Goal: Check status: Check status

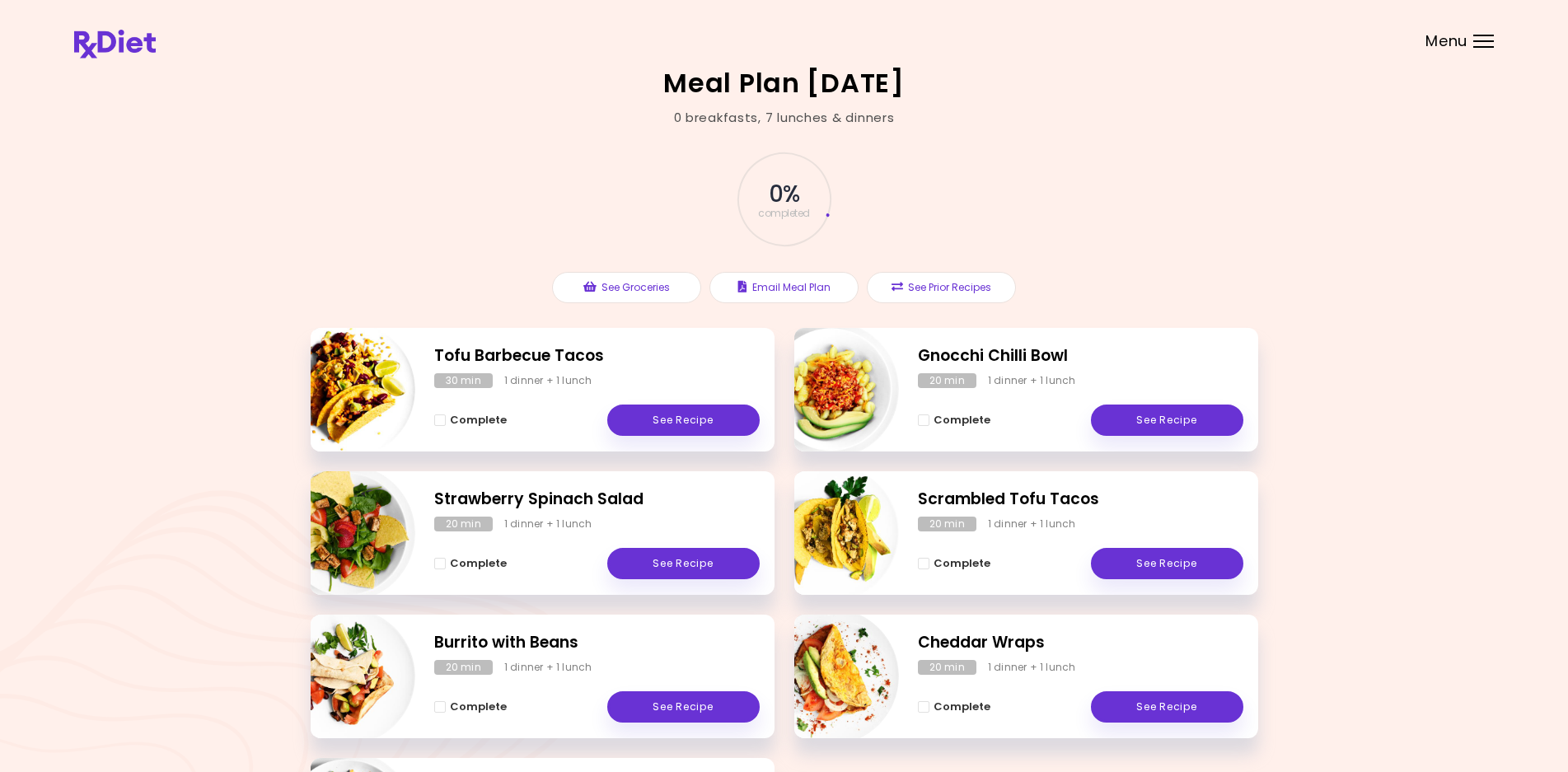
click at [1483, 37] on div "Menu" at bounding box center [1484, 42] width 21 height 13
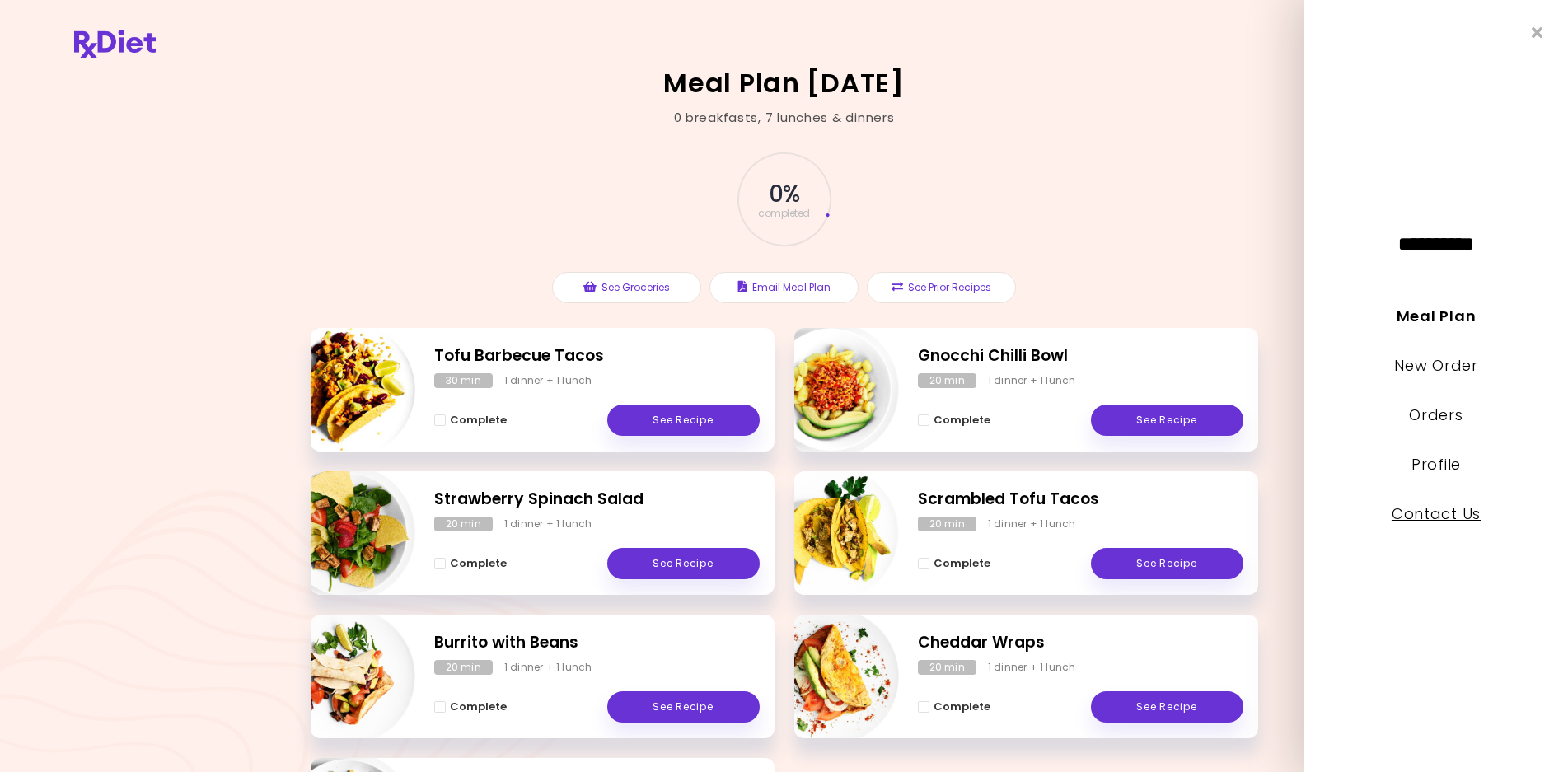
click at [1420, 504] on link "Contact Us" at bounding box center [1436, 514] width 89 height 21
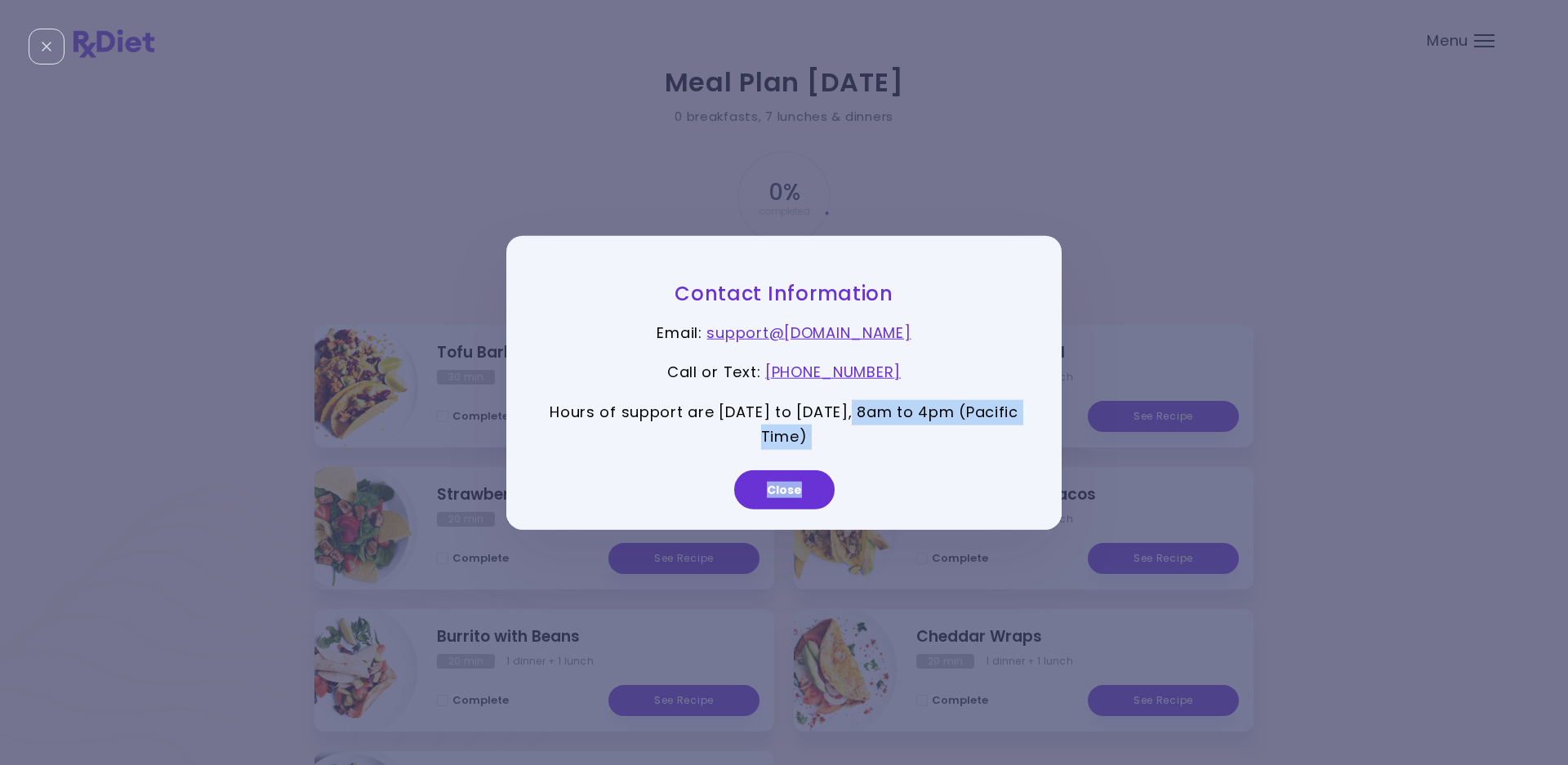
drag, startPoint x: 856, startPoint y: 411, endPoint x: 1025, endPoint y: 462, distance: 176.5
click at [1025, 462] on div "Contact Information Email : support@ rx-diet.com Call or Text : +1 (888) 404-63…" at bounding box center [784, 382] width 555 height 294
click at [818, 488] on button "Close" at bounding box center [784, 490] width 100 height 39
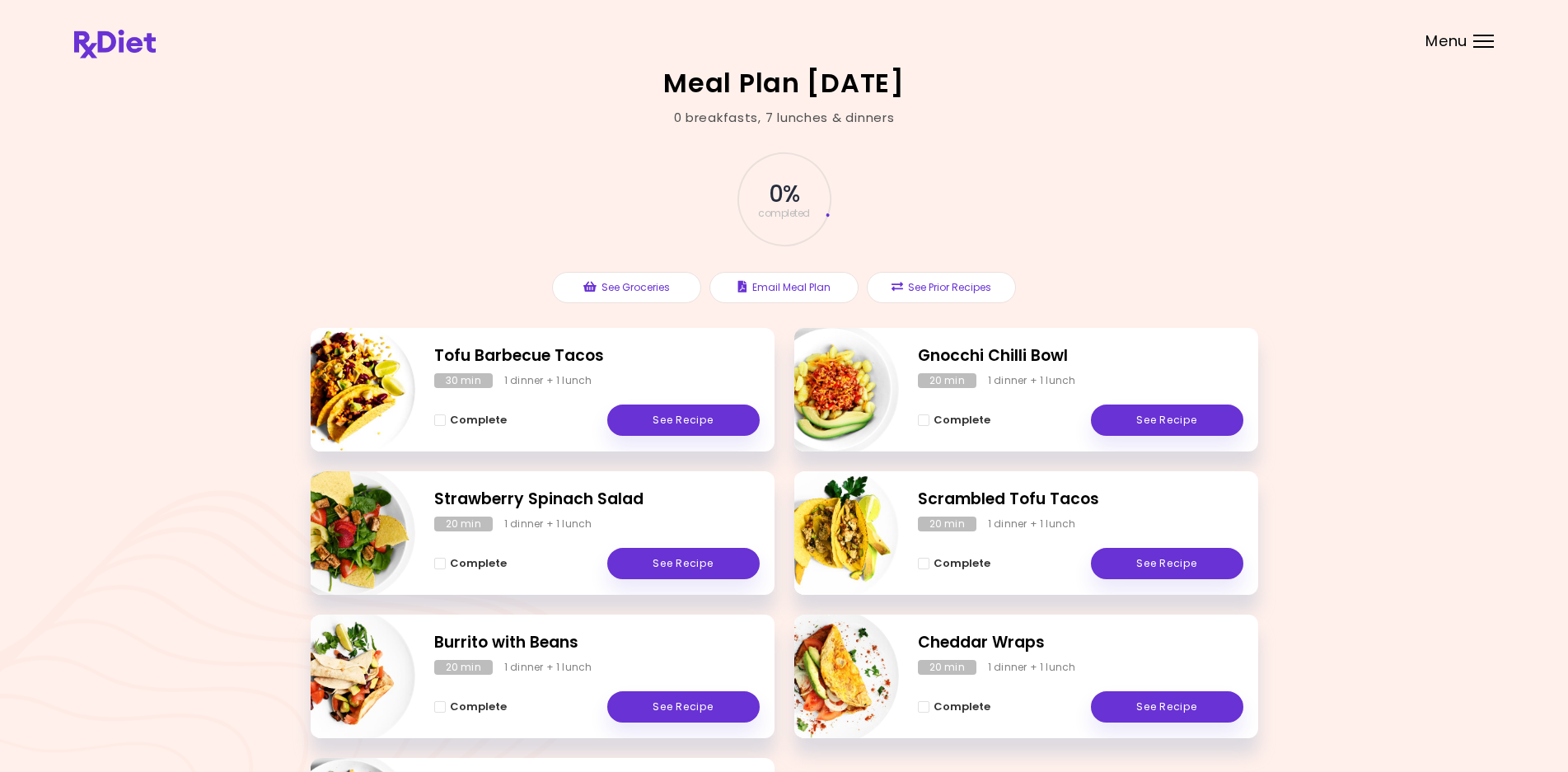
click at [1479, 42] on div at bounding box center [1484, 42] width 21 height 2
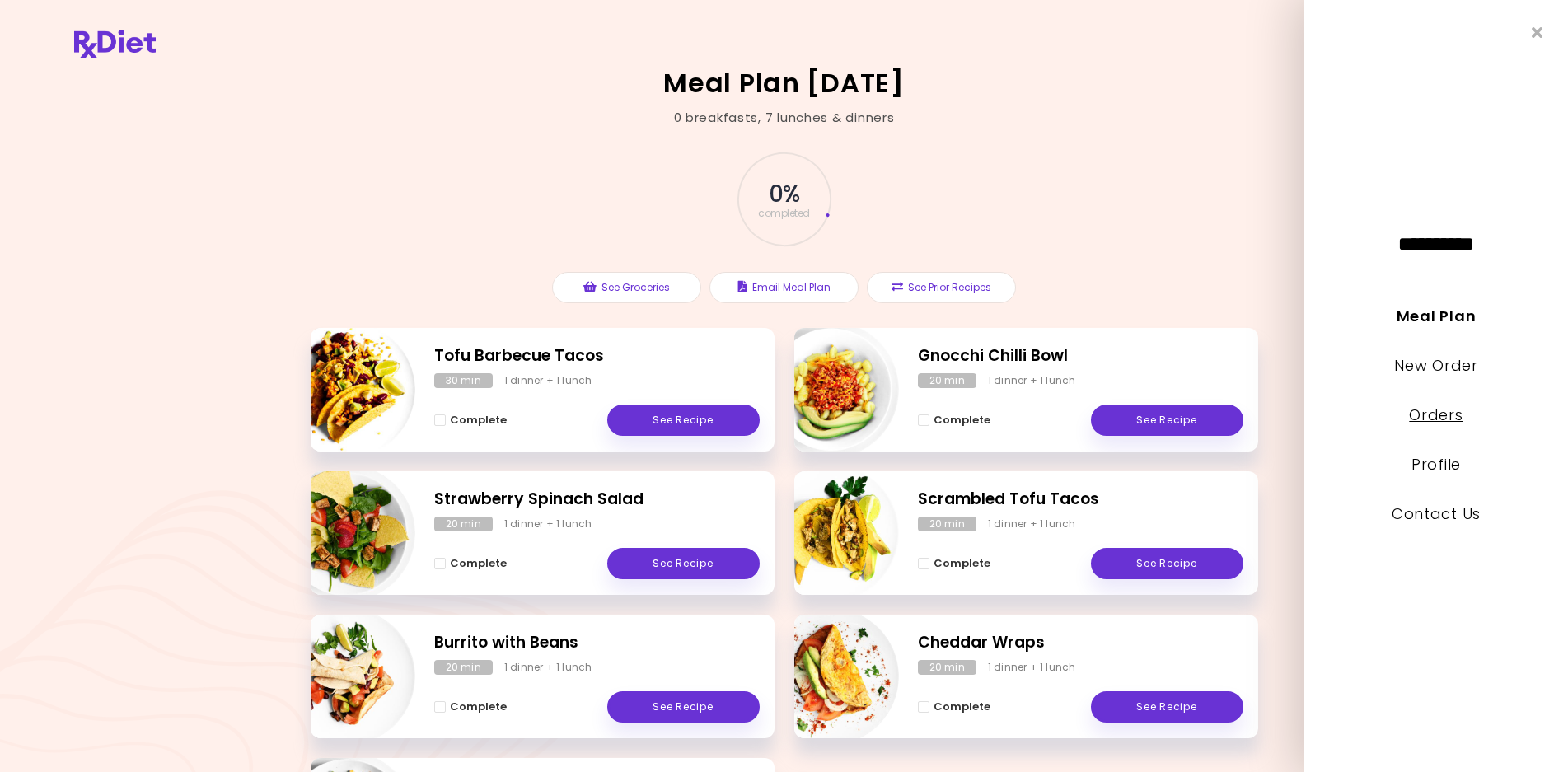
click at [1443, 412] on link "Orders" at bounding box center [1436, 415] width 54 height 21
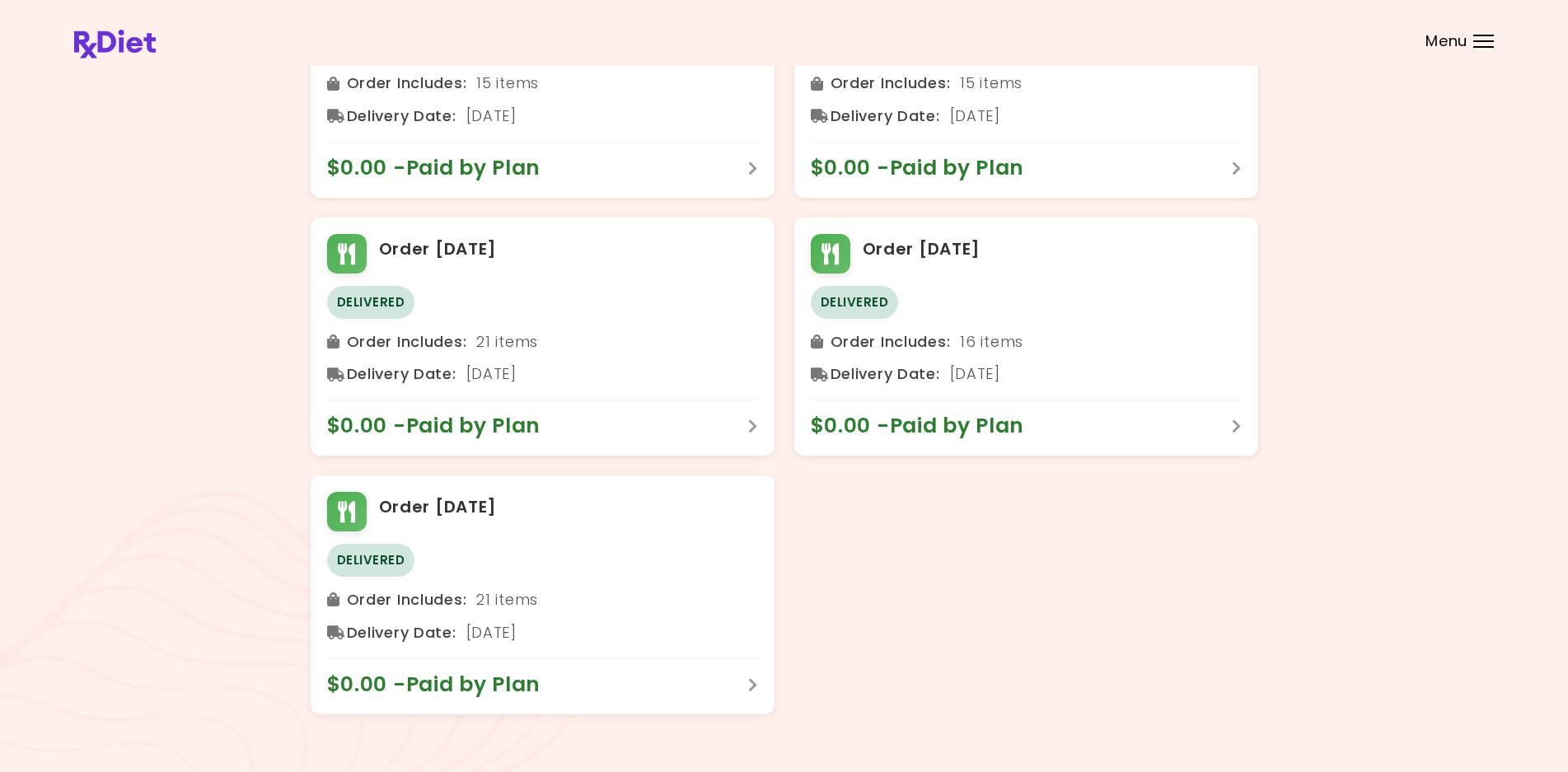
scroll to position [465, 0]
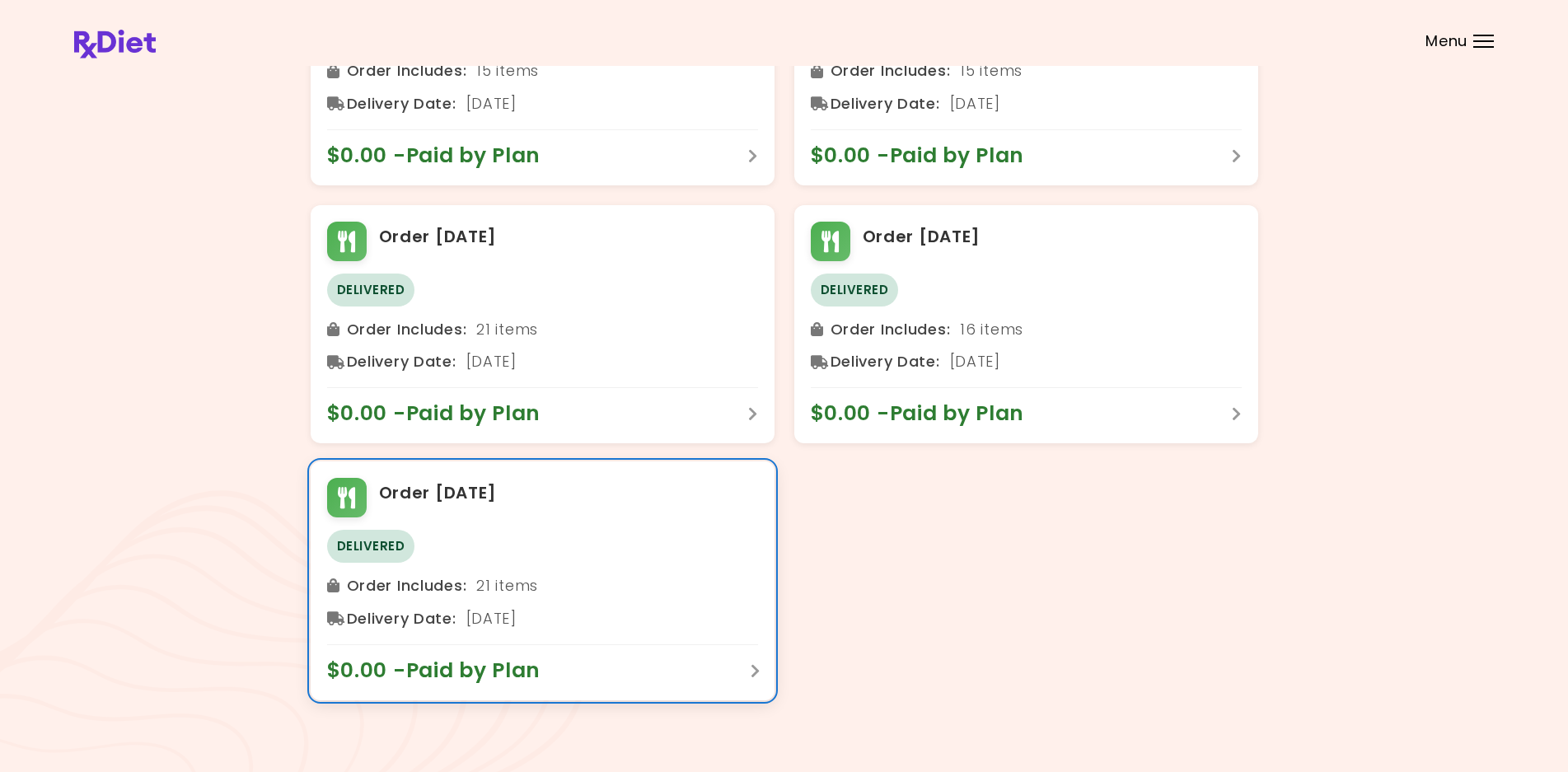
click at [366, 536] on span "Delivered" at bounding box center [371, 546] width 88 height 33
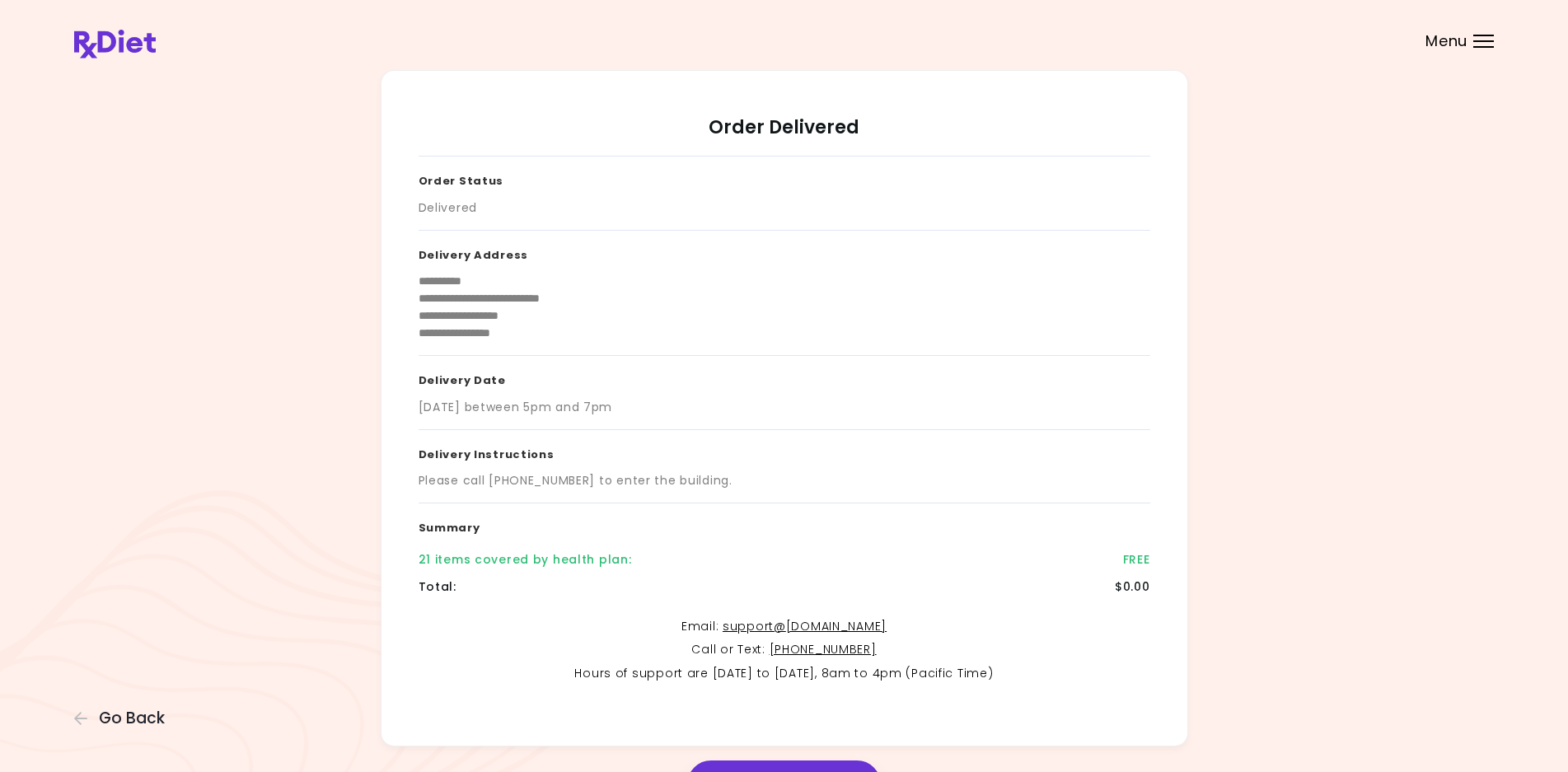
click at [1479, 38] on div "Menu" at bounding box center [1484, 42] width 21 height 13
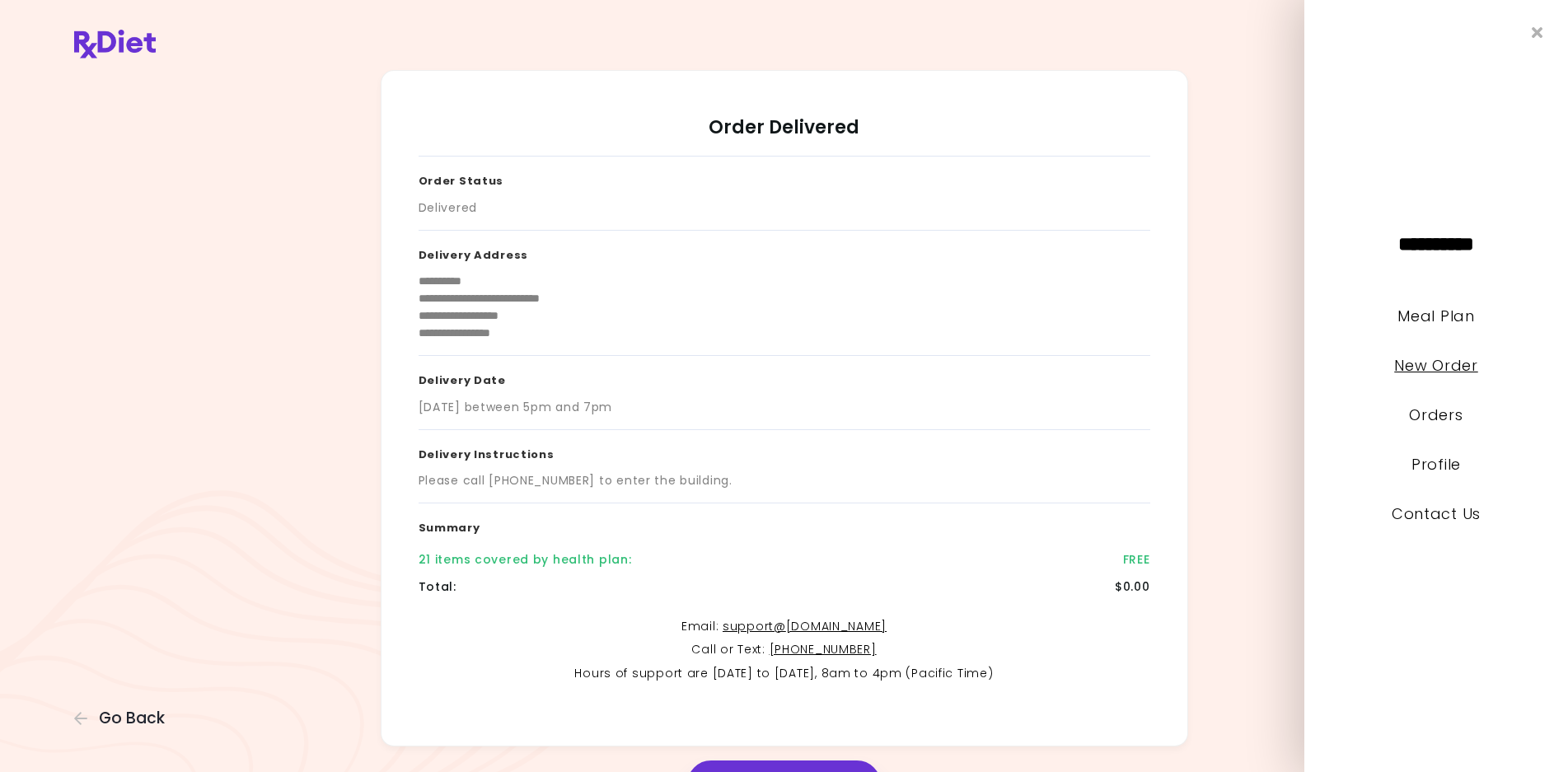
click at [1418, 367] on link "New Order" at bounding box center [1436, 365] width 83 height 21
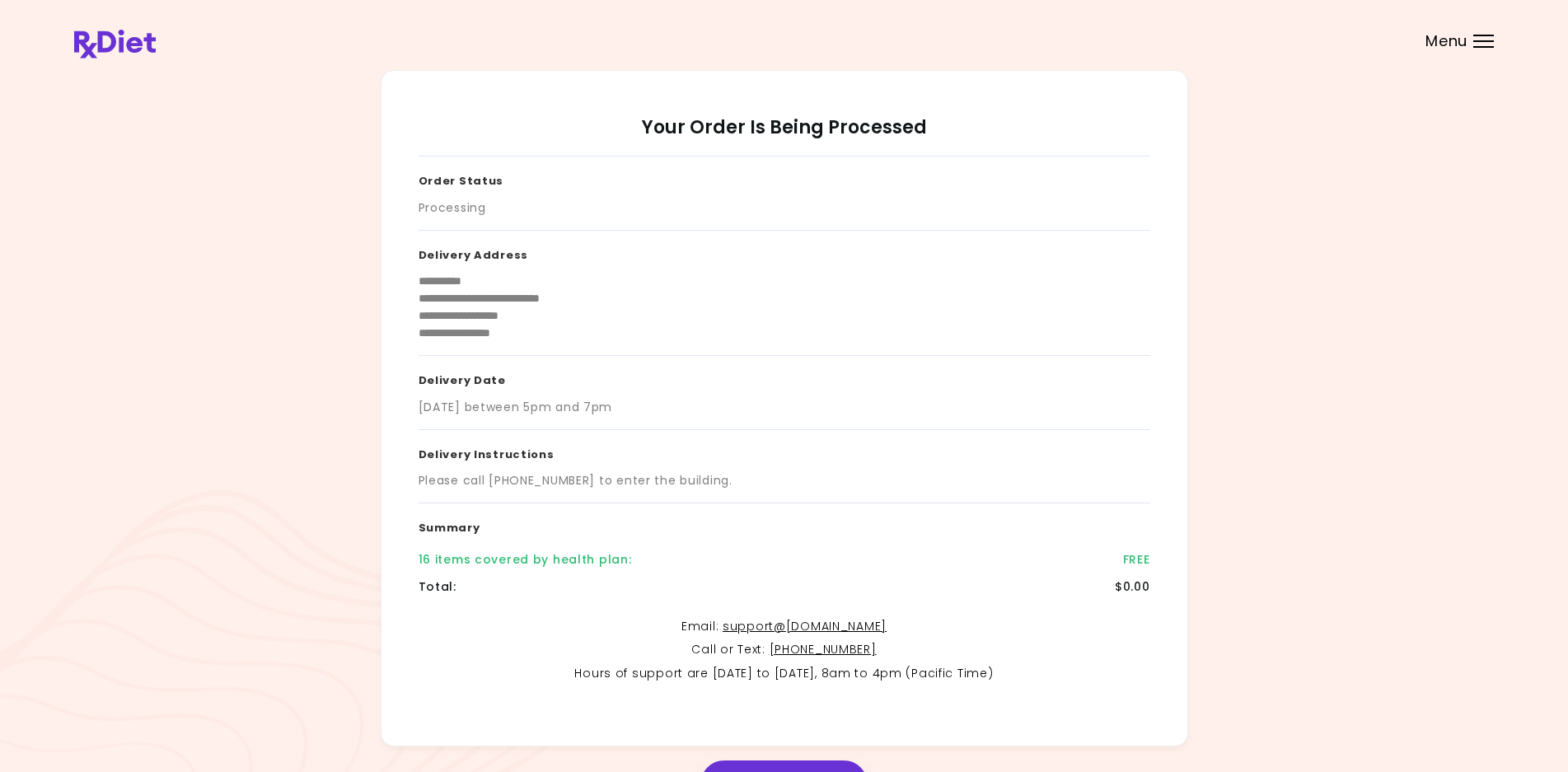
scroll to position [106, 0]
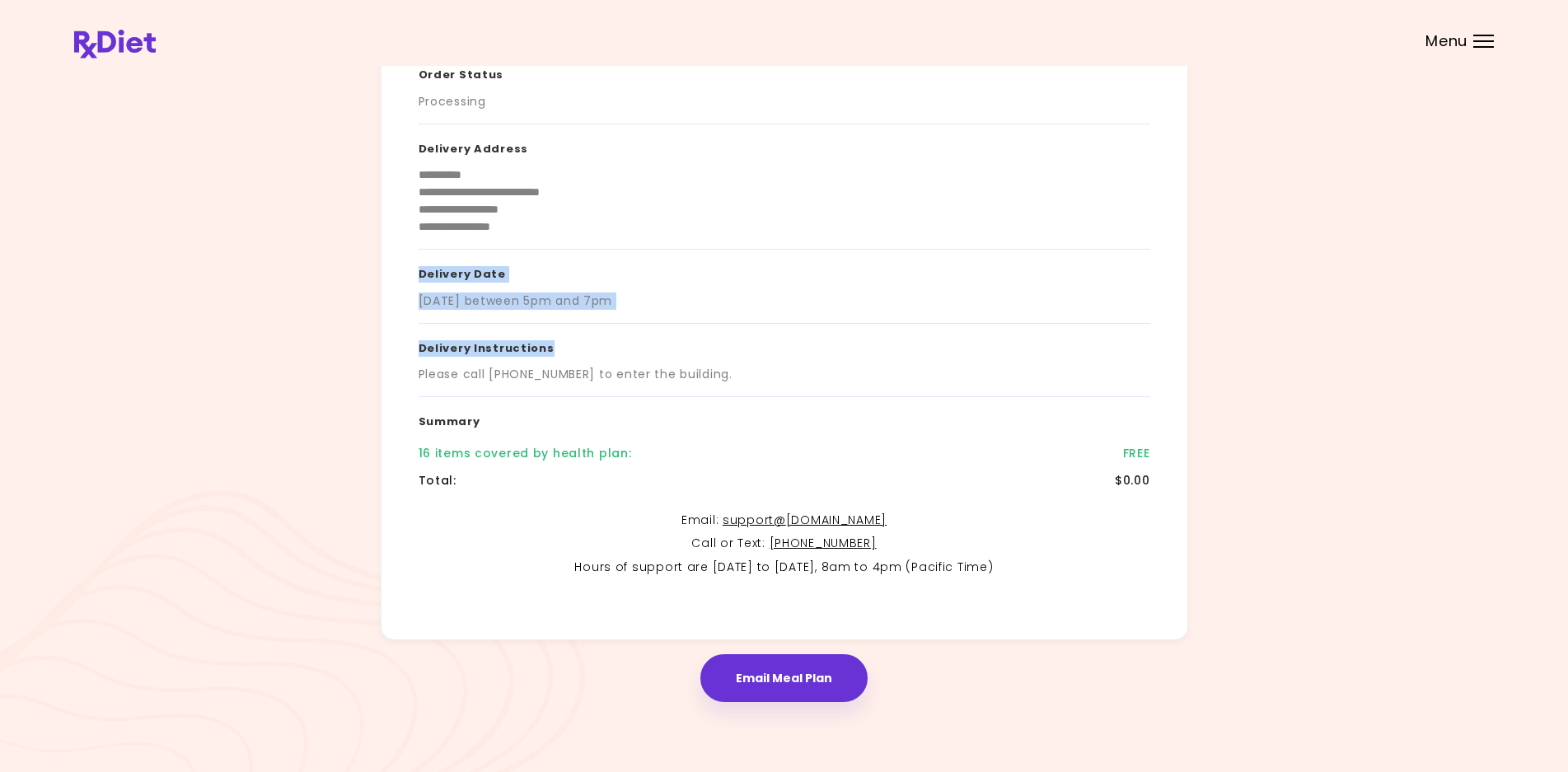
drag, startPoint x: 1547, startPoint y: 334, endPoint x: 1580, endPoint y: 220, distance: 118.7
click at [1568, 234] on html "**********" at bounding box center [784, 333] width 1568 height 879
click at [1475, 35] on div at bounding box center [1484, 36] width 21 height 2
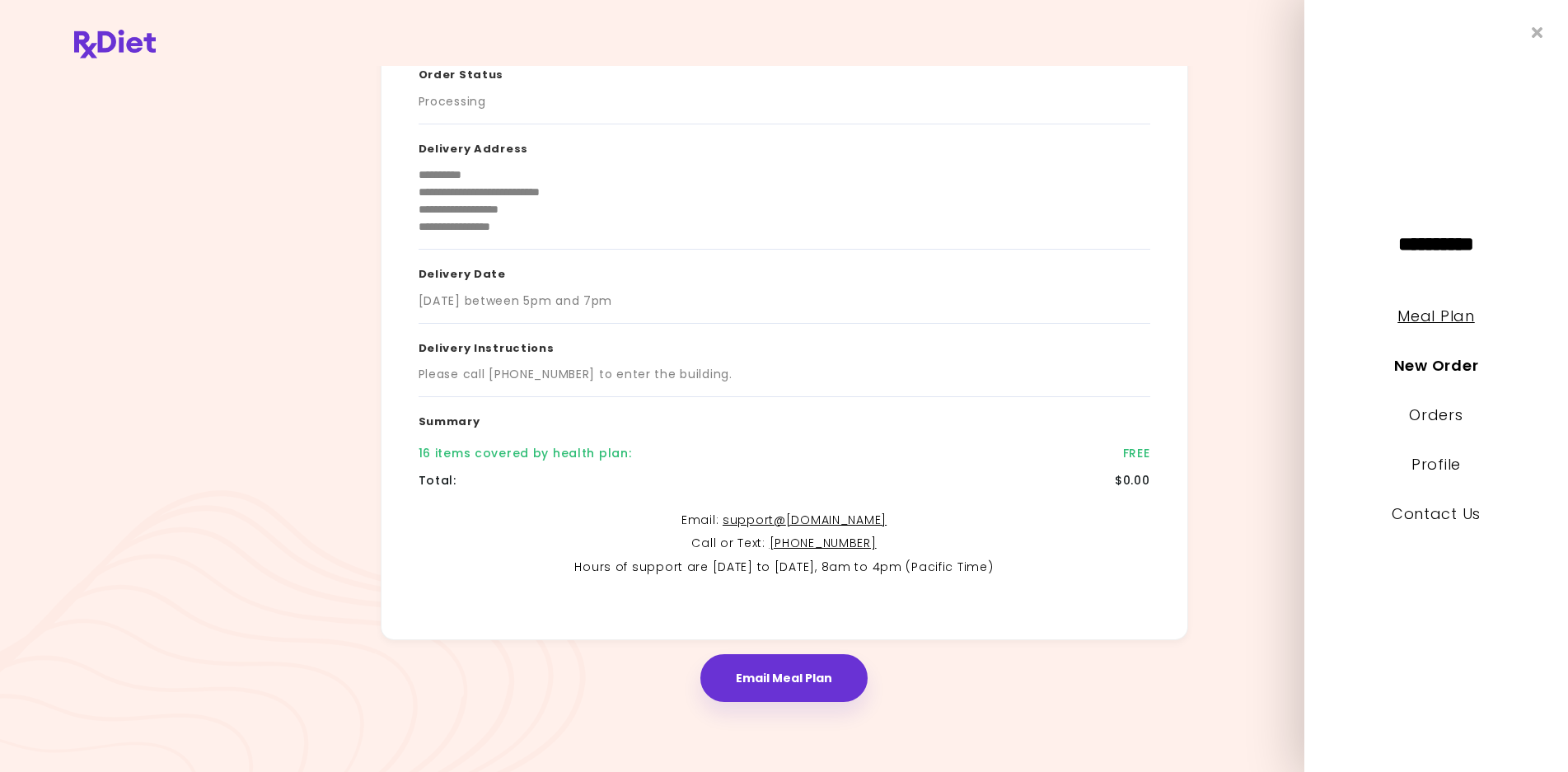
click at [1436, 320] on link "Meal Plan" at bounding box center [1435, 316] width 77 height 21
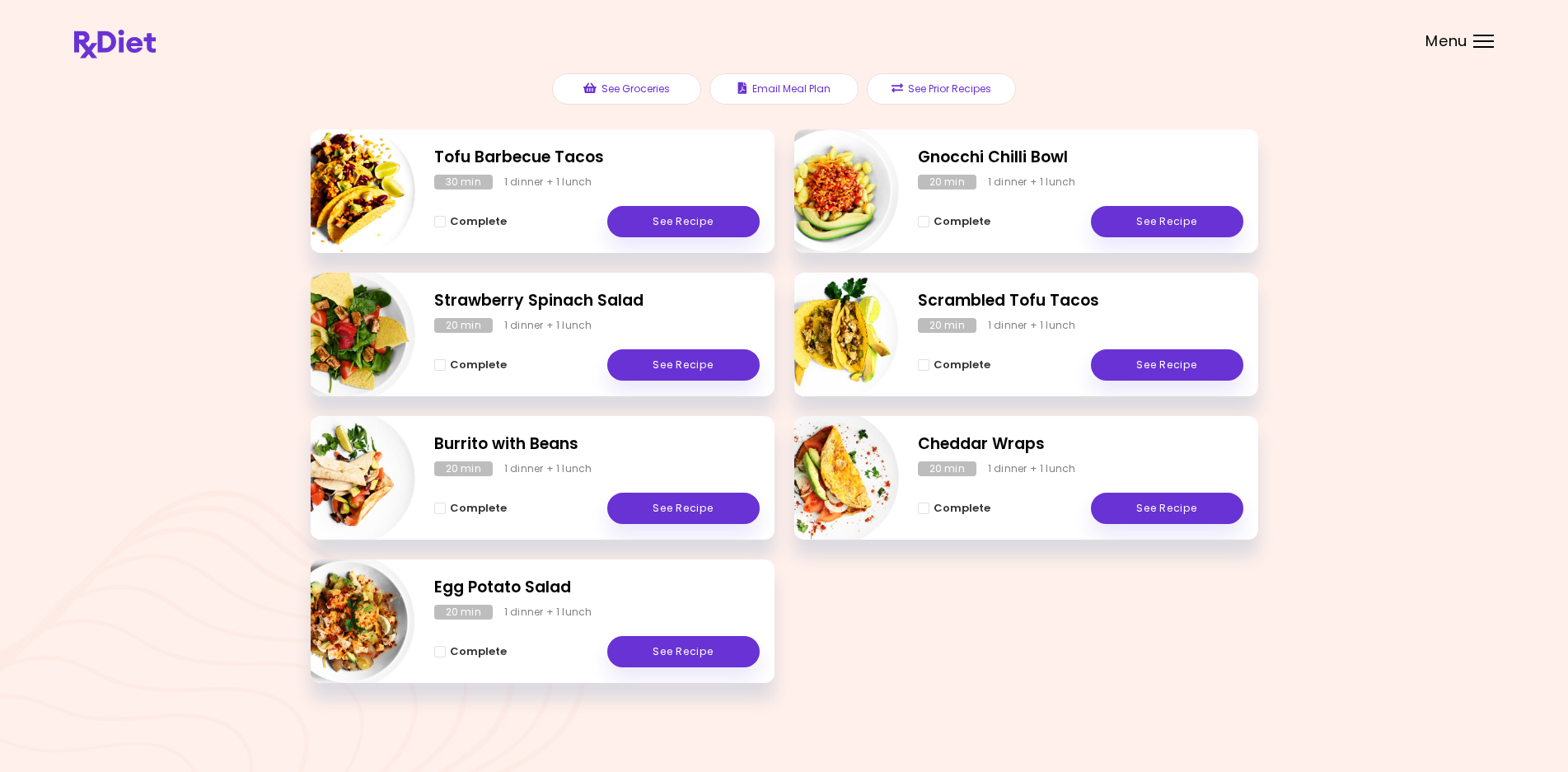
scroll to position [200, 0]
click at [1484, 42] on div at bounding box center [1484, 42] width 21 height 2
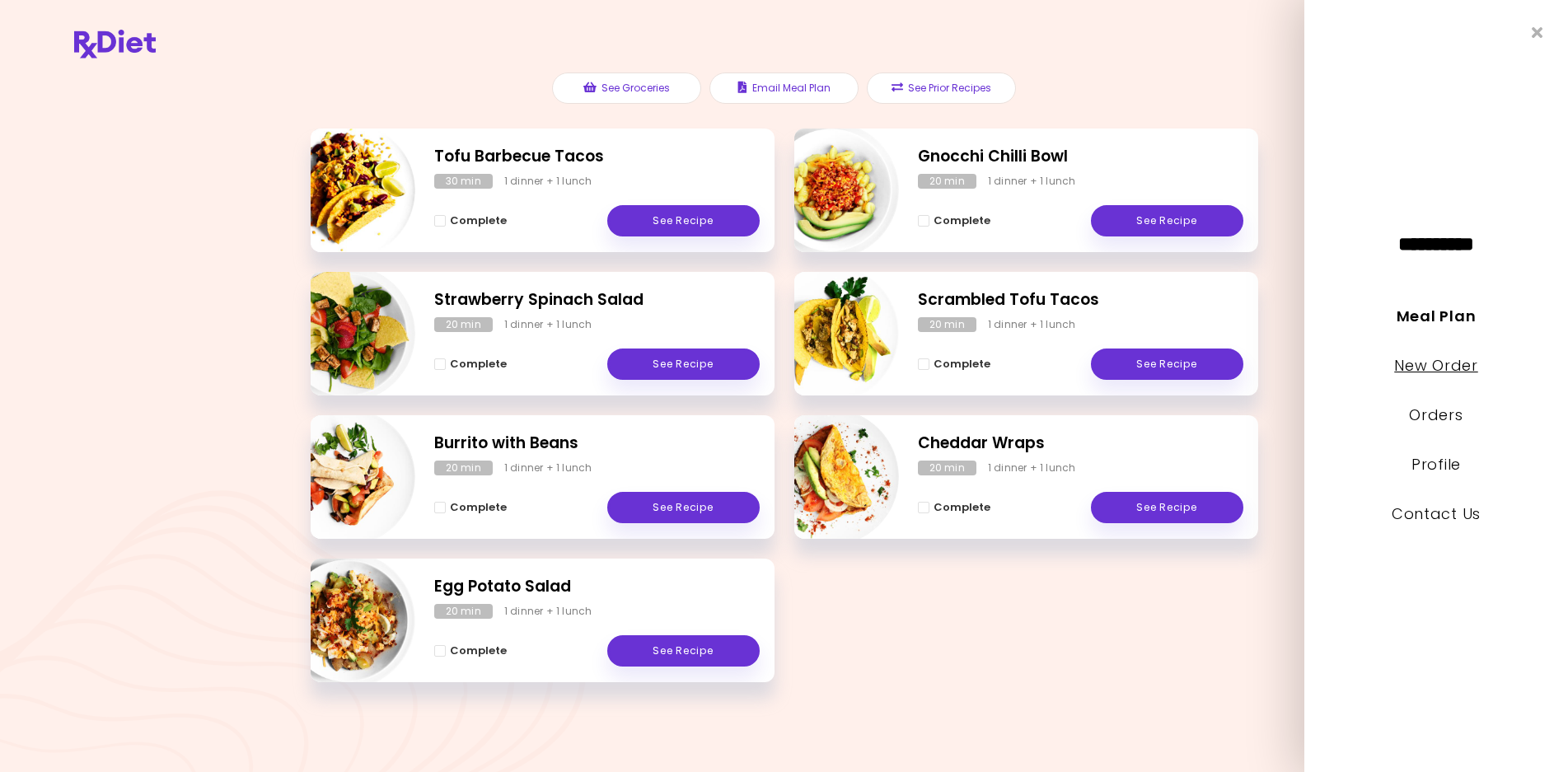
click at [1445, 361] on link "New Order" at bounding box center [1436, 365] width 83 height 21
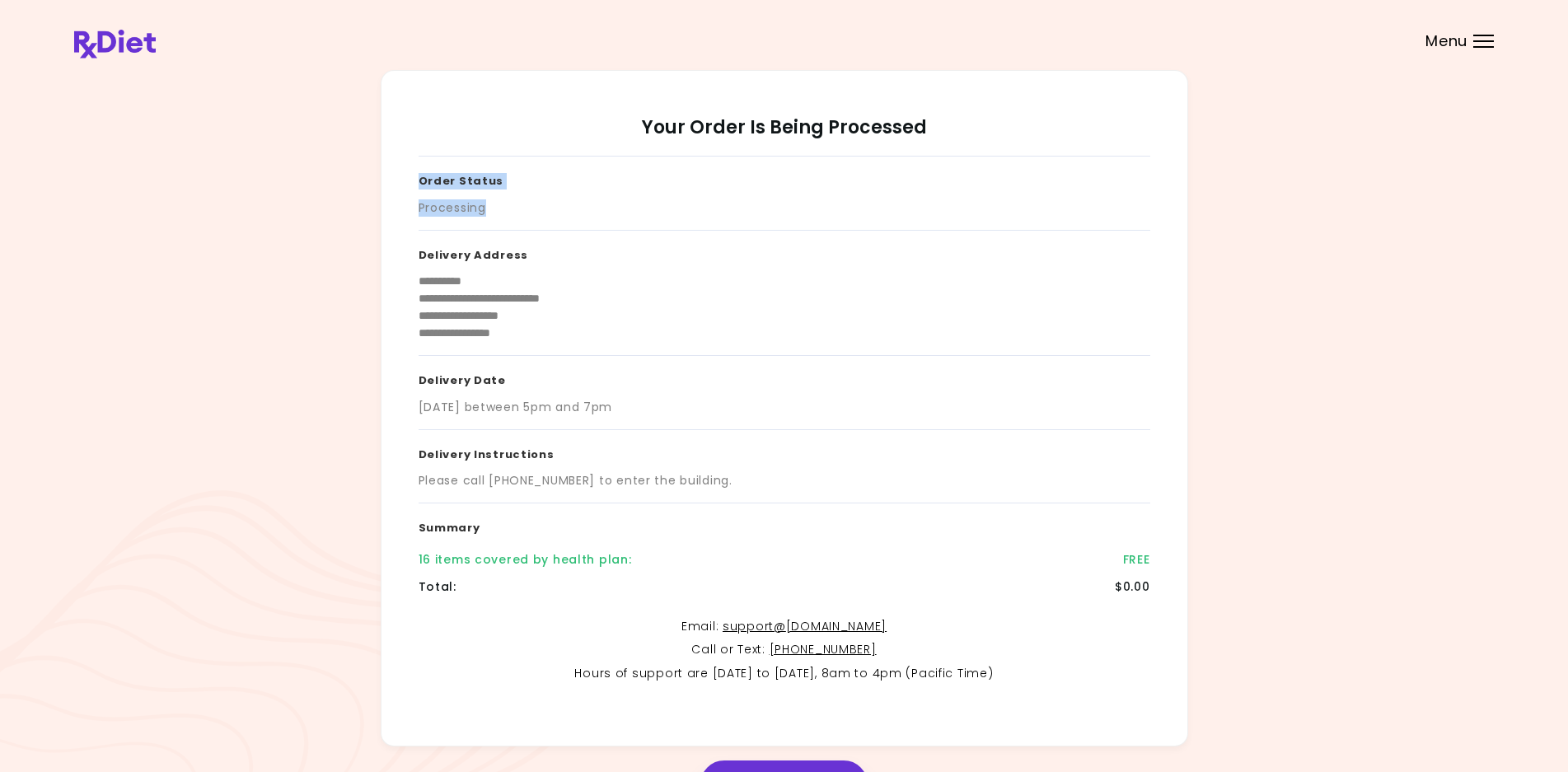
drag, startPoint x: 419, startPoint y: 174, endPoint x: 525, endPoint y: 228, distance: 119.0
click at [525, 228] on div "Order Status Processing" at bounding box center [785, 194] width 732 height 74
click at [491, 355] on div "**********" at bounding box center [785, 293] width 732 height 126
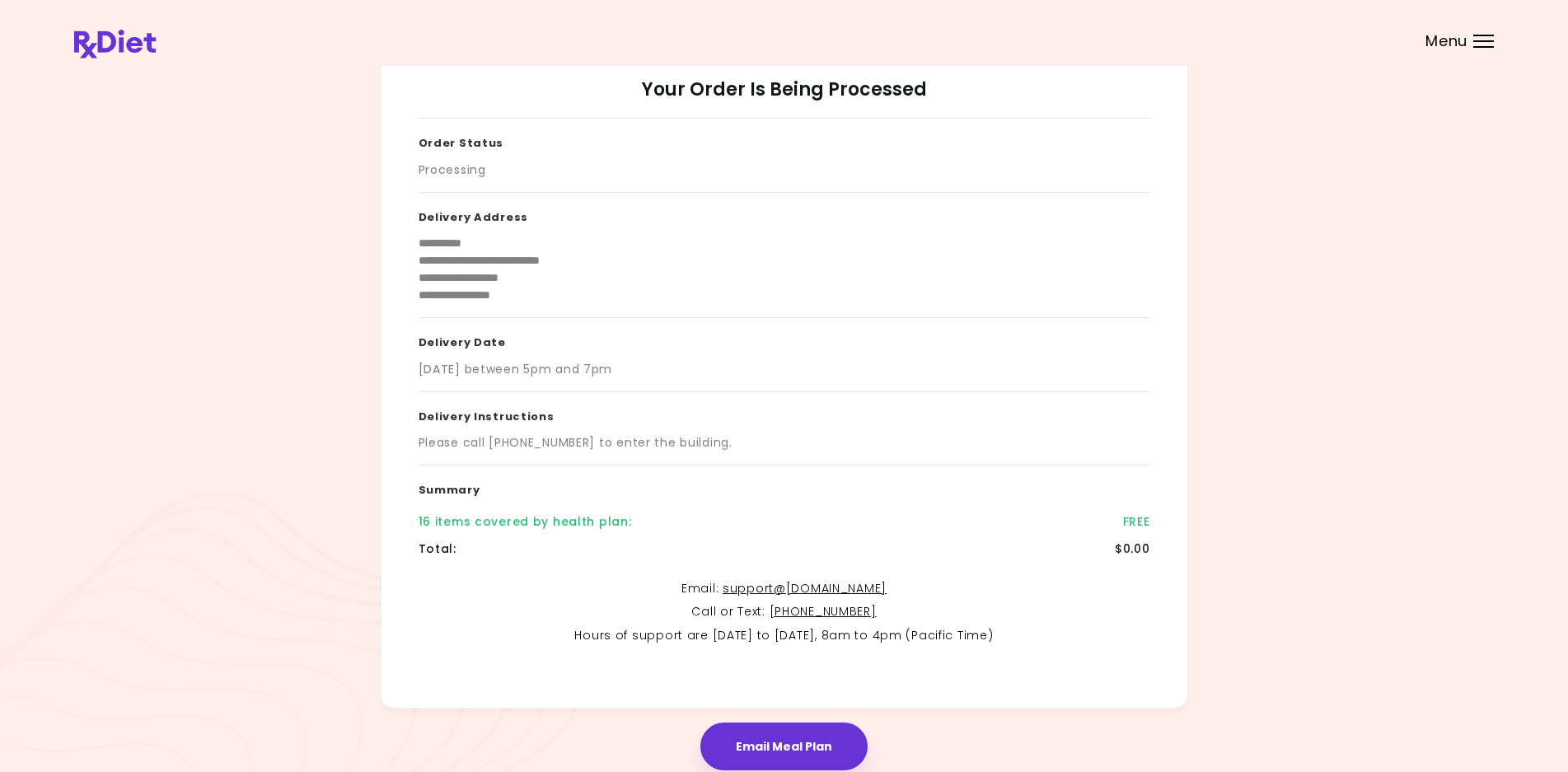
scroll to position [106, 0]
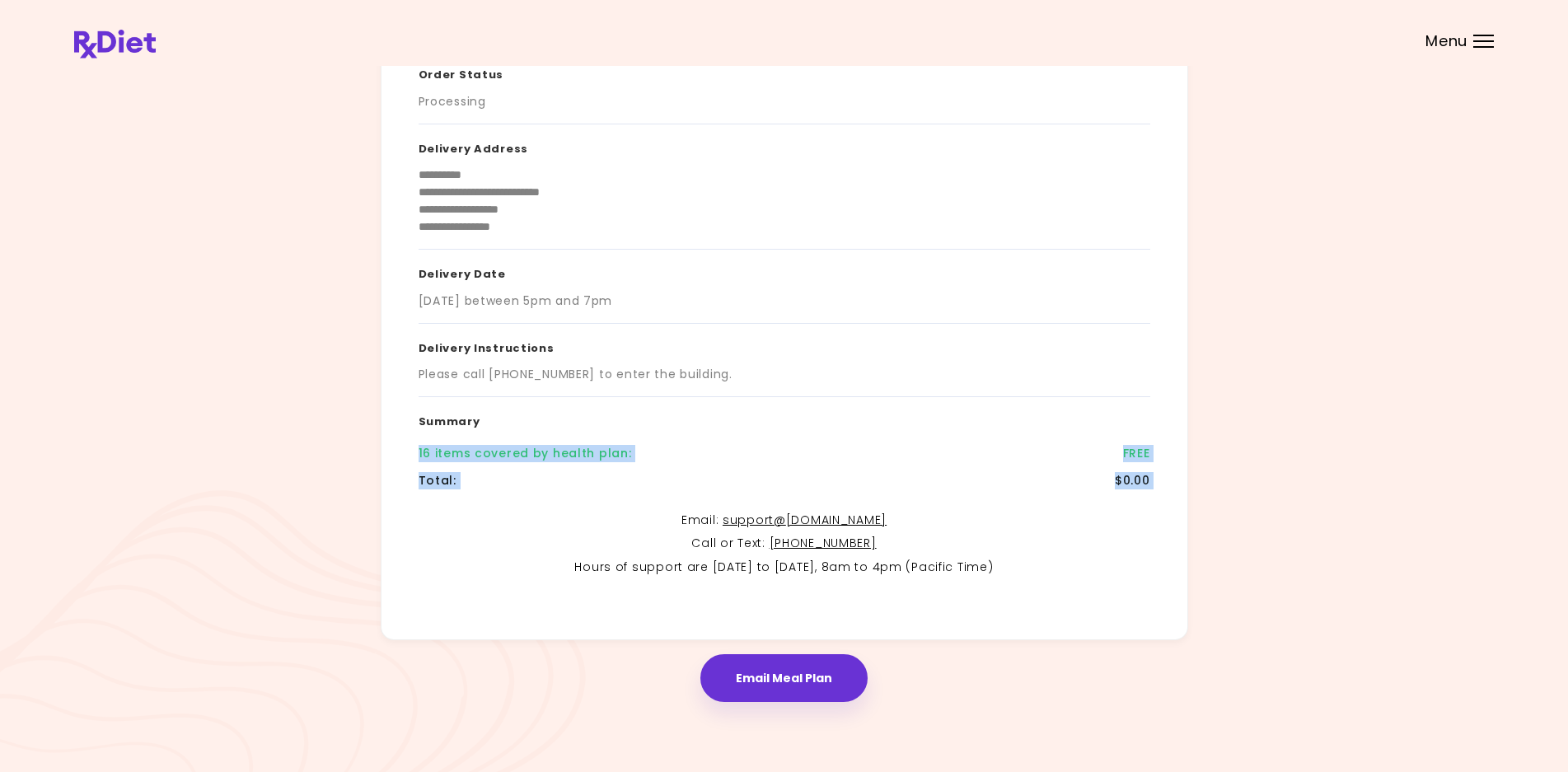
drag, startPoint x: 406, startPoint y: 456, endPoint x: 615, endPoint y: 515, distance: 217.2
click at [615, 515] on div "**********" at bounding box center [784, 302] width 808 height 676
click at [615, 515] on p "Email : support@ [DOMAIN_NAME]" at bounding box center [785, 520] width 732 height 20
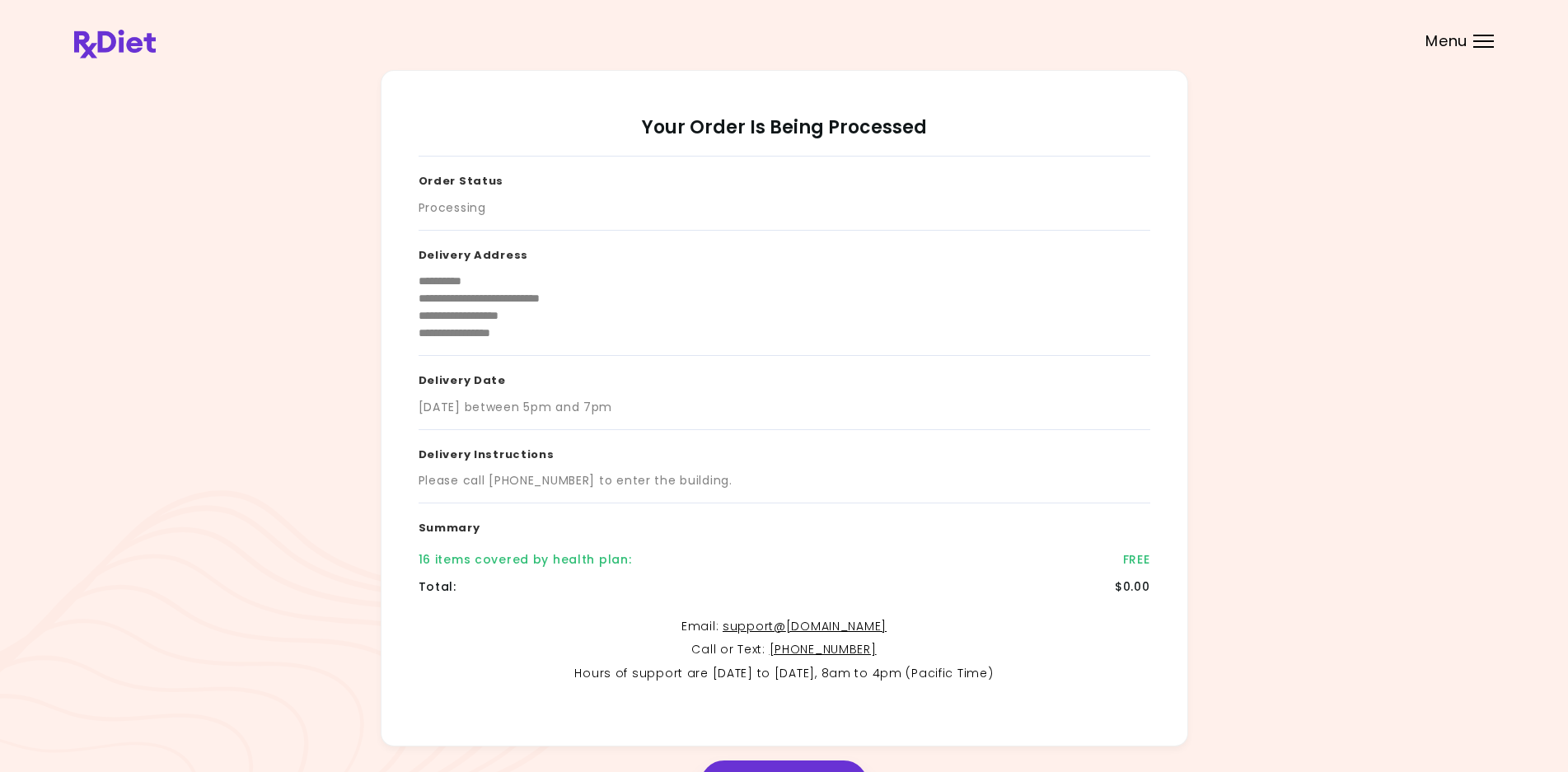
click at [1476, 36] on div "Menu" at bounding box center [1484, 42] width 21 height 13
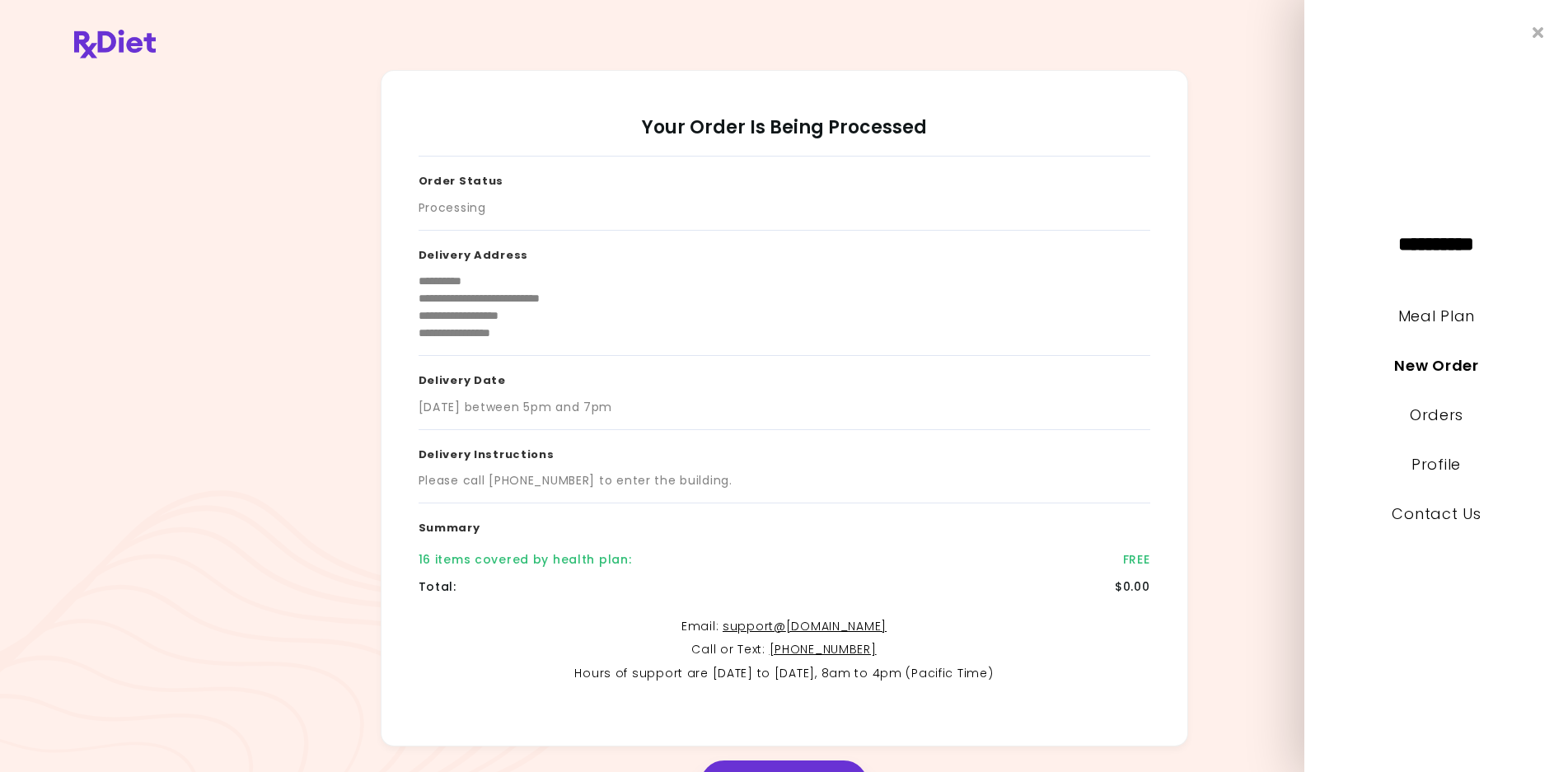
click at [1263, 426] on div "**********" at bounding box center [783, 408] width 1420 height 676
